Goal: Transaction & Acquisition: Purchase product/service

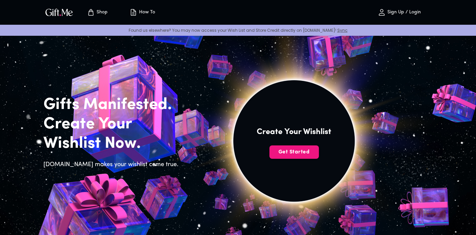
click at [415, 10] on p "Sign Up / Login" at bounding box center [403, 13] width 35 height 6
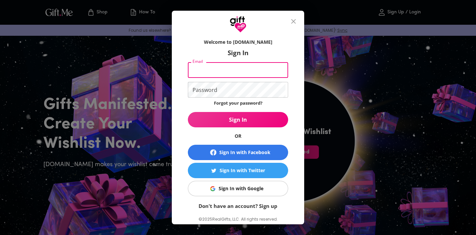
click at [241, 189] on div "Sign In with Google" at bounding box center [241, 188] width 45 height 7
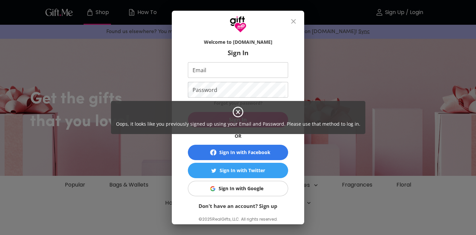
click at [290, 18] on div "Oops, it looks like you previously signed up using your Email and Password. Ple…" at bounding box center [238, 117] width 476 height 235
click at [294, 21] on div "Oops, it looks like you previously signed up using your Email and Password. Ple…" at bounding box center [238, 117] width 476 height 235
click at [239, 110] on icon at bounding box center [238, 112] width 12 height 12
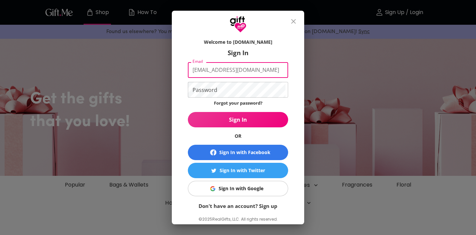
type input "carolinecotamachado@gmail.com"
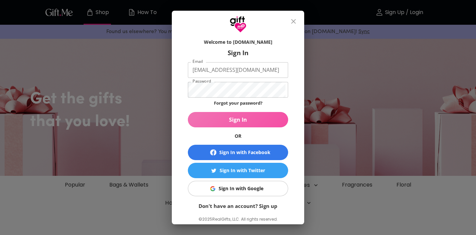
click at [234, 113] on button "Sign In" at bounding box center [238, 119] width 100 height 15
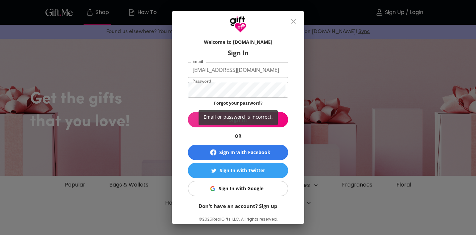
click at [292, 21] on div "Email or password is incorrect." at bounding box center [238, 117] width 476 height 235
click at [294, 21] on div "Email or password is incorrect." at bounding box center [238, 117] width 476 height 235
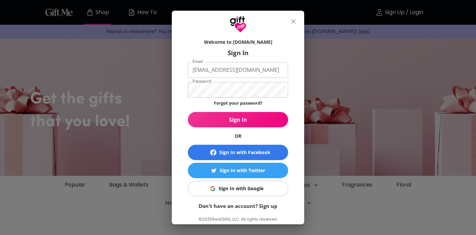
click at [297, 25] on div "Email or password is incorrect." at bounding box center [238, 117] width 476 height 235
click at [296, 23] on icon "close" at bounding box center [293, 21] width 8 height 8
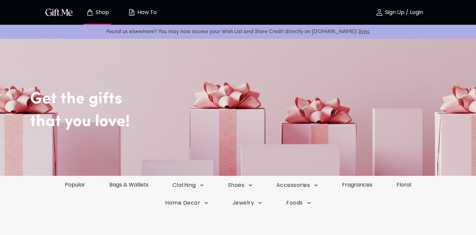
click at [422, 12] on p "Sign Up / Login" at bounding box center [403, 13] width 40 height 6
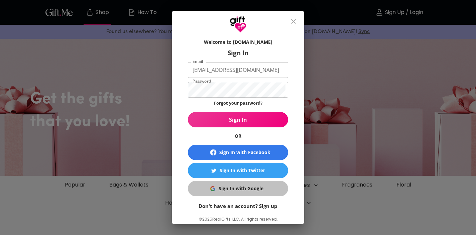
click at [242, 187] on div "Sign In with Google" at bounding box center [241, 188] width 45 height 7
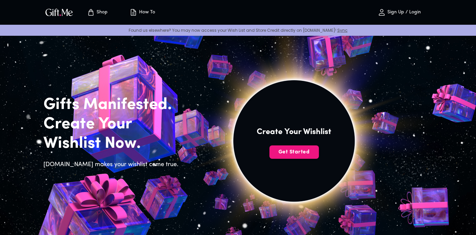
click at [418, 10] on p "Sign Up / Login" at bounding box center [403, 13] width 35 height 6
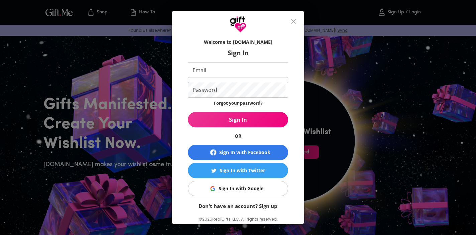
click at [295, 22] on icon "close" at bounding box center [293, 21] width 8 height 8
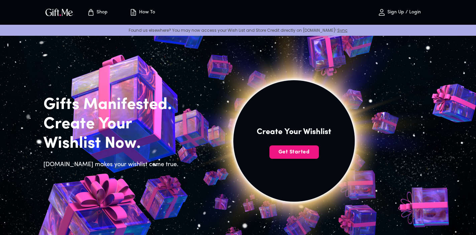
click at [62, 12] on img "button" at bounding box center [59, 12] width 30 height 10
click at [97, 12] on p "Shop" at bounding box center [101, 13] width 13 height 6
